Goal: Transaction & Acquisition: Obtain resource

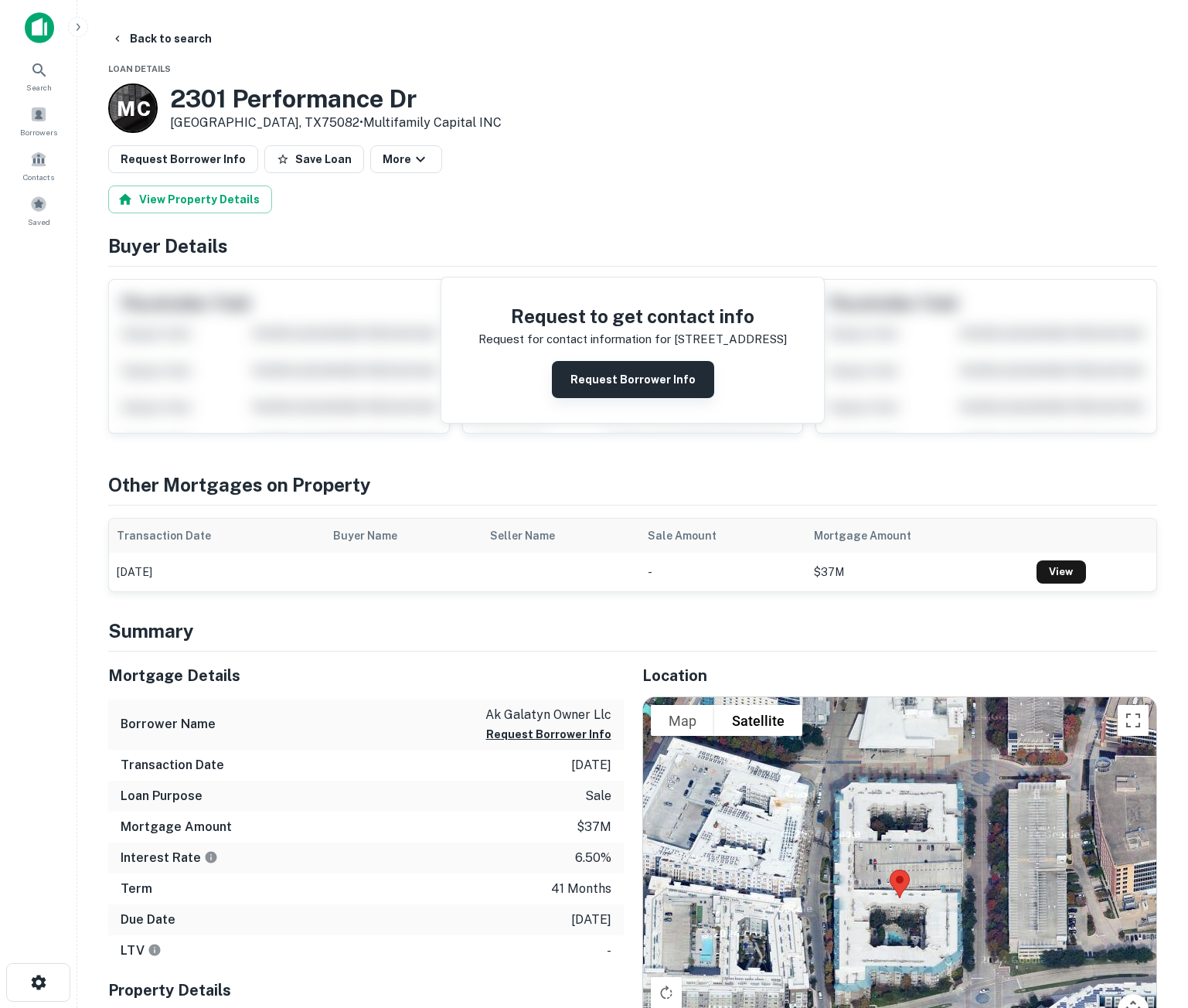
click at [649, 373] on button "Request Borrower Info" at bounding box center [633, 380] width 162 height 37
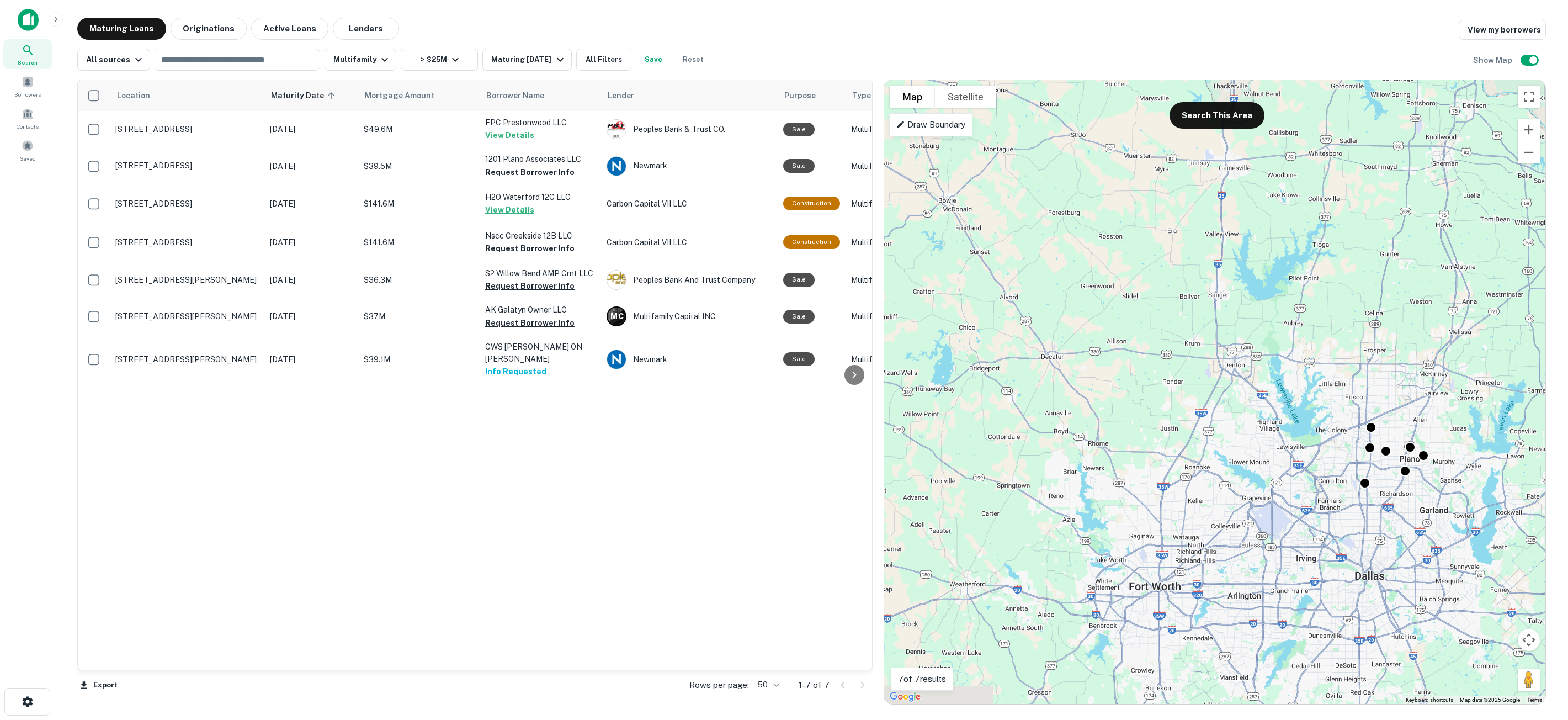
drag, startPoint x: 1149, startPoint y: 480, endPoint x: 1431, endPoint y: 490, distance: 282.2
click at [856, 490] on div "To activate drag with keyboard, press Alt + Enter. Once in keyboard drag state,…" at bounding box center [1214, 392] width 661 height 624
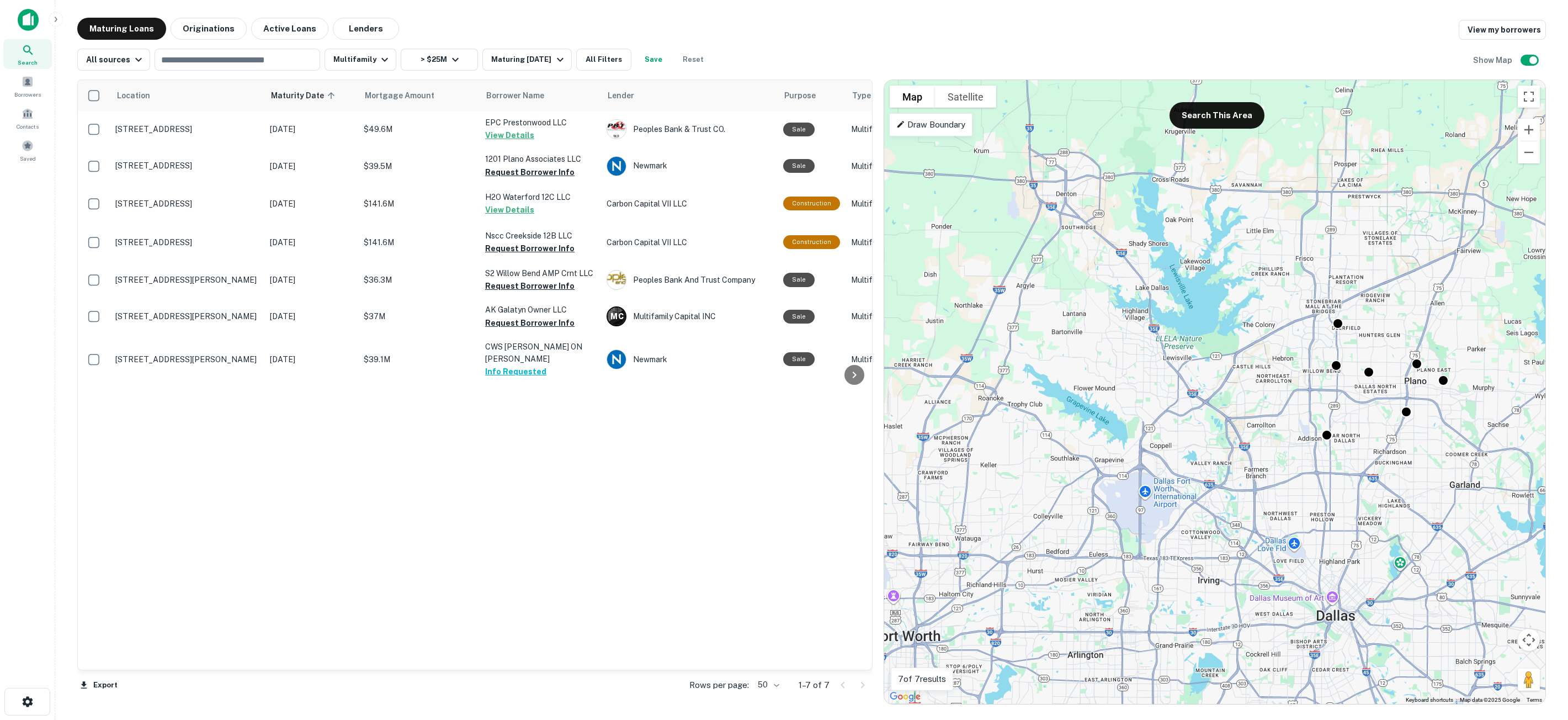
drag, startPoint x: 1191, startPoint y: 454, endPoint x: 1131, endPoint y: 350, distance: 120.1
click at [856, 481] on div "To activate drag with keyboard, press Alt + Enter. Once in keyboard drag state,…" at bounding box center [1214, 392] width 661 height 624
click at [856, 120] on button "Search This Area" at bounding box center [1217, 115] width 95 height 27
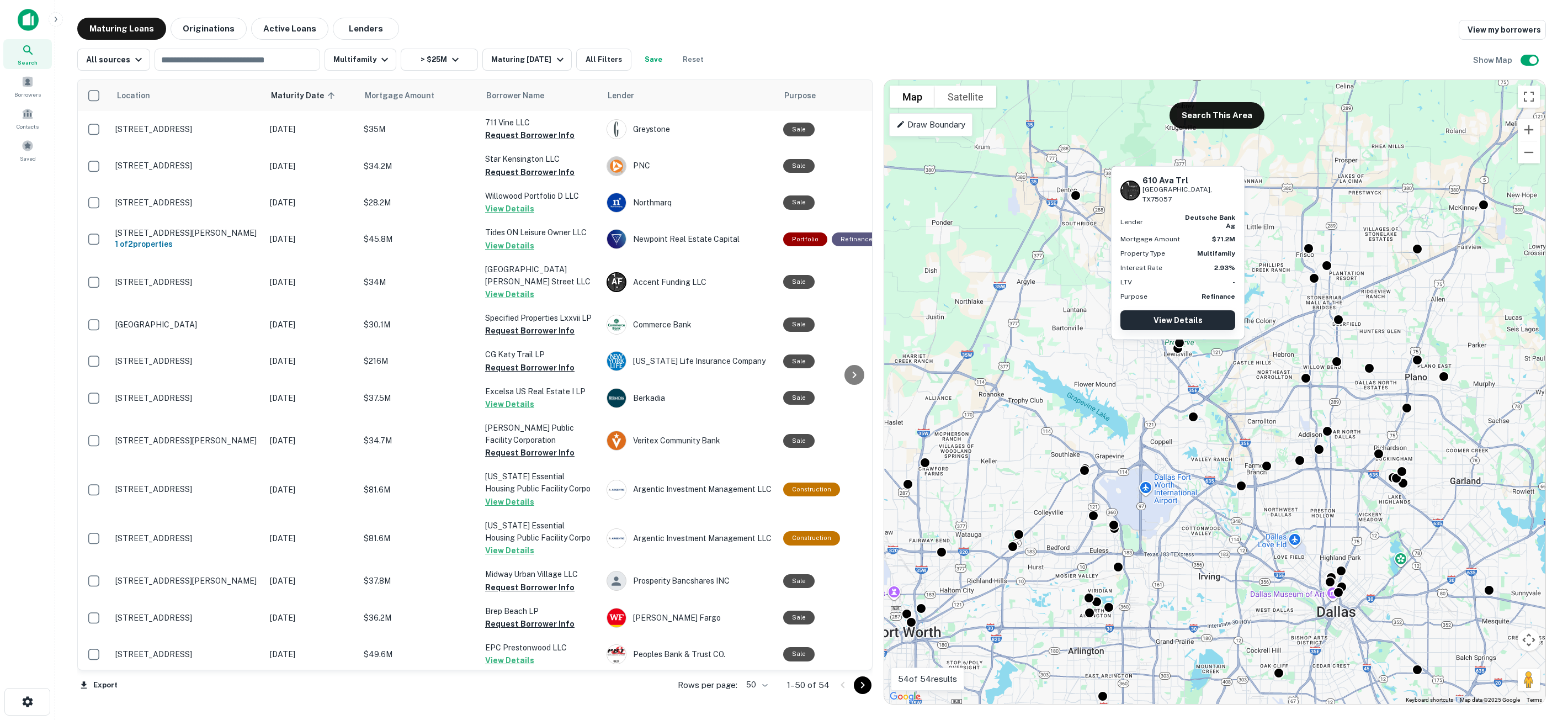
click at [856, 317] on link "View Details" at bounding box center [1178, 320] width 115 height 20
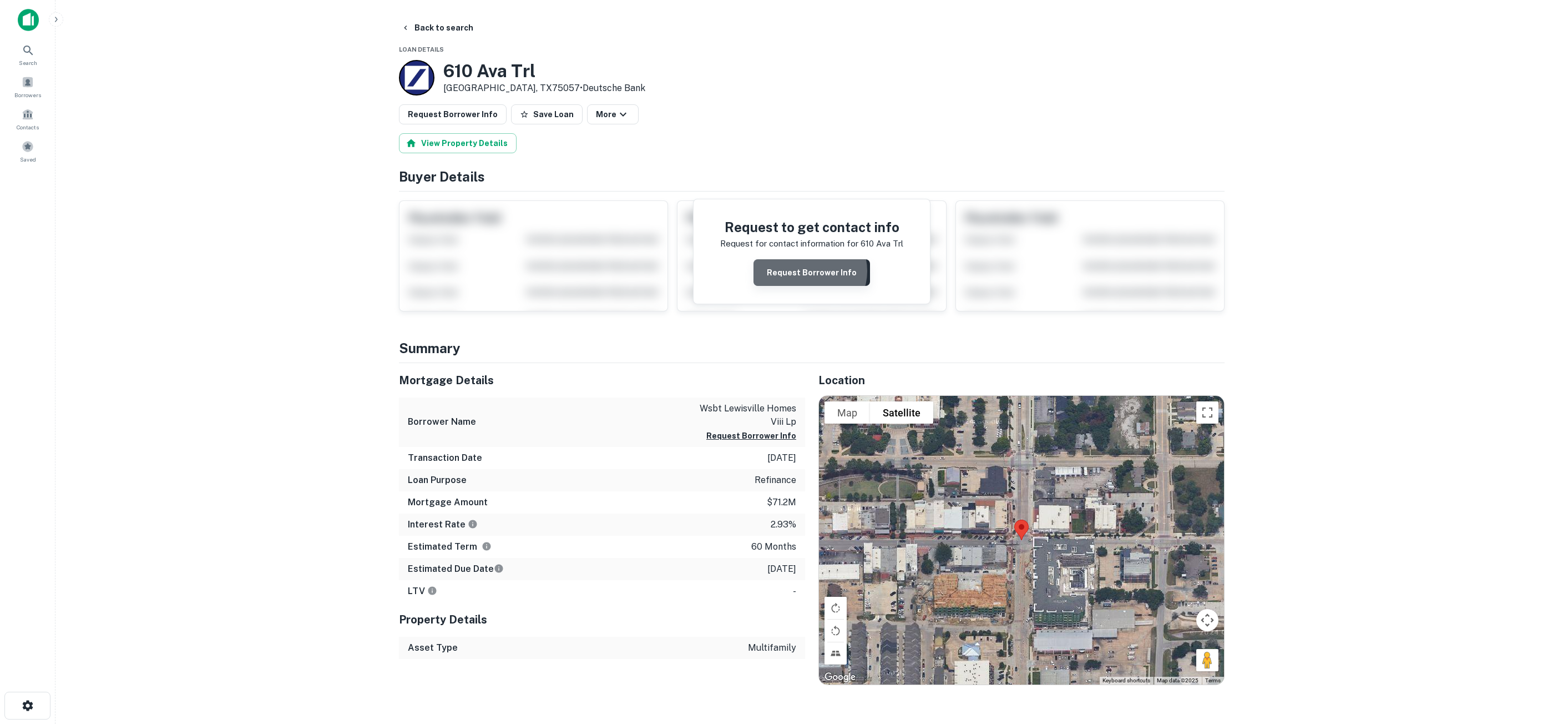
click at [812, 271] on button "Request Borrower Info" at bounding box center [812, 273] width 117 height 27
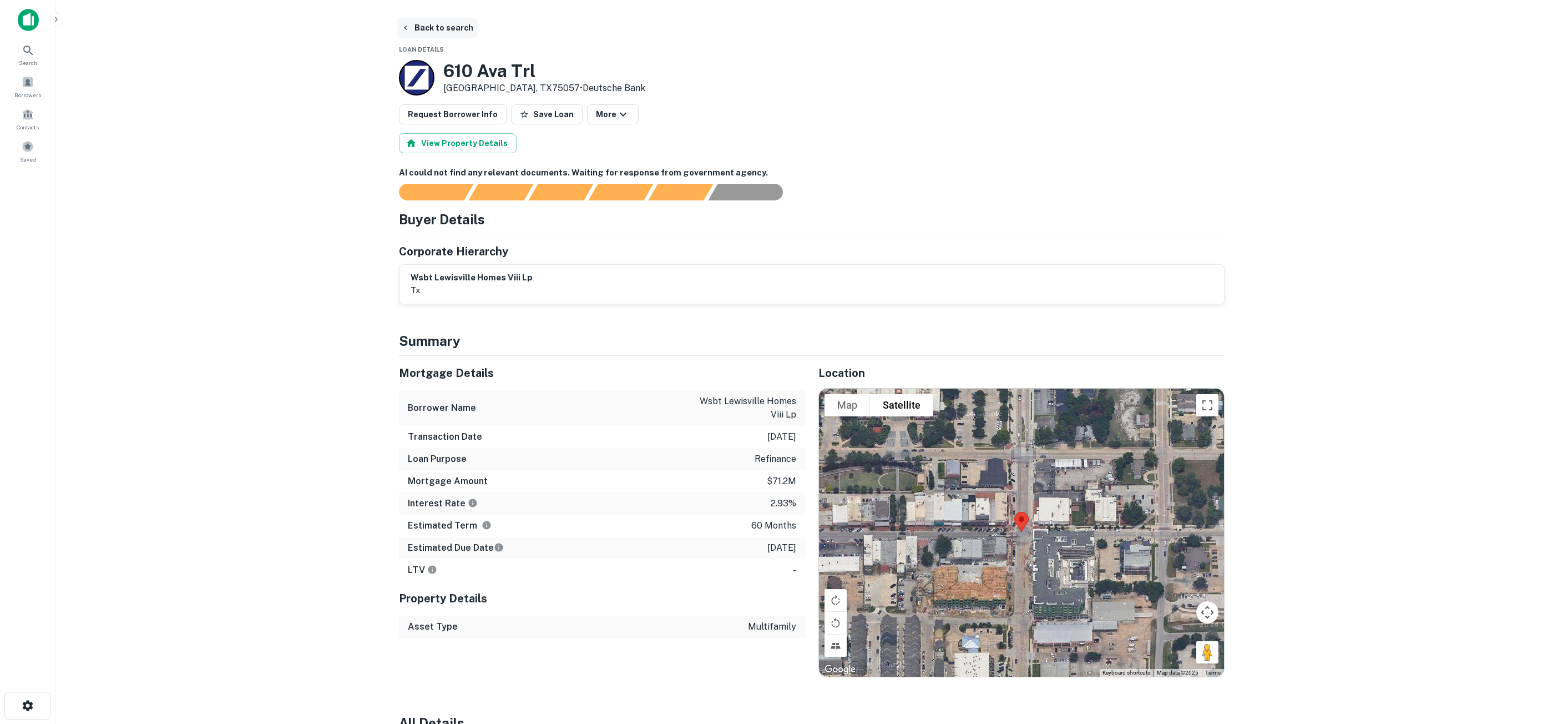
click at [446, 29] on button "Back to search" at bounding box center [437, 27] width 81 height 20
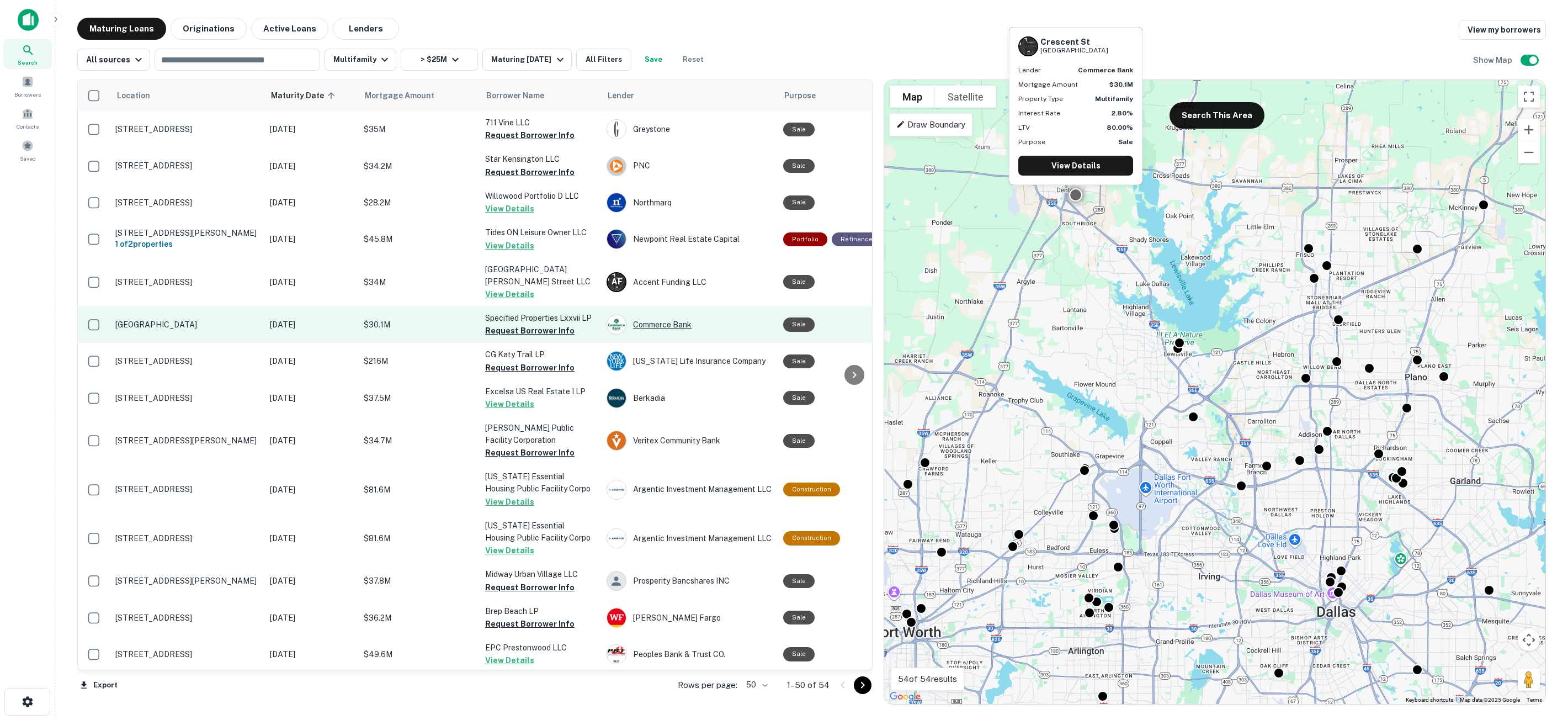
click at [716, 323] on div "Commerce Bank" at bounding box center [689, 324] width 166 height 20
click at [401, 328] on p "$30.1M" at bounding box center [419, 324] width 110 height 12
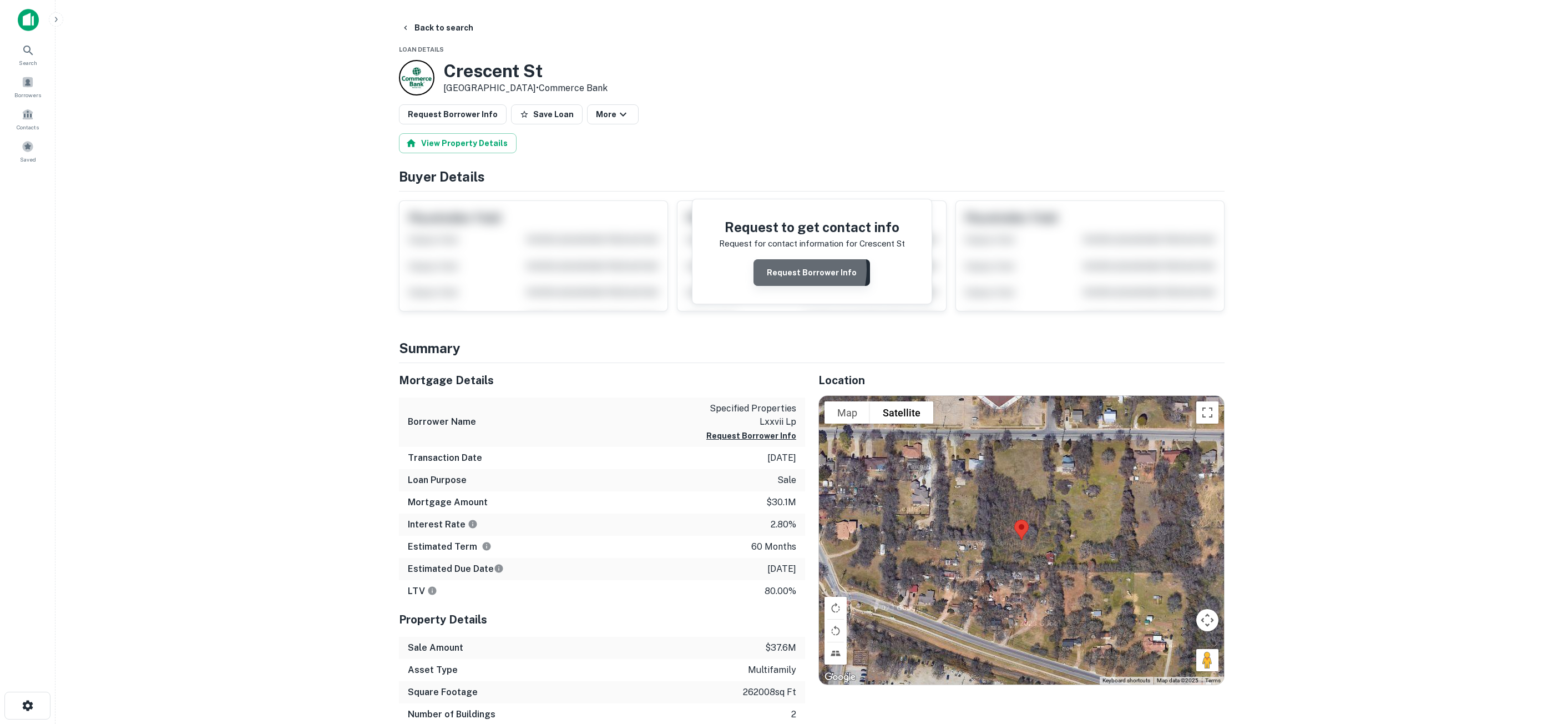
click at [794, 270] on button "Request Borrower Info" at bounding box center [812, 273] width 117 height 27
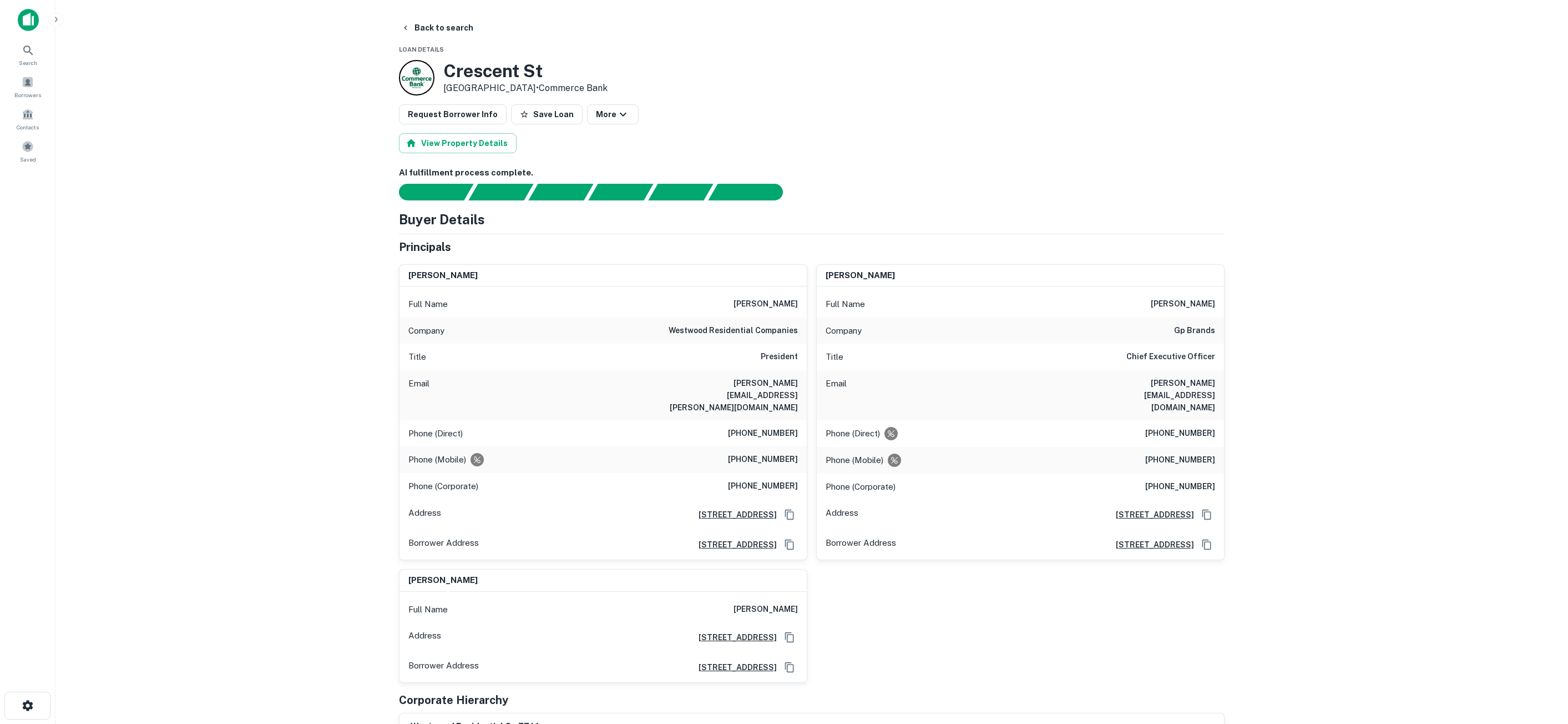
click at [792, 539] on icon "Copy Address" at bounding box center [790, 545] width 11 height 11
